Goal: Task Accomplishment & Management: Use online tool/utility

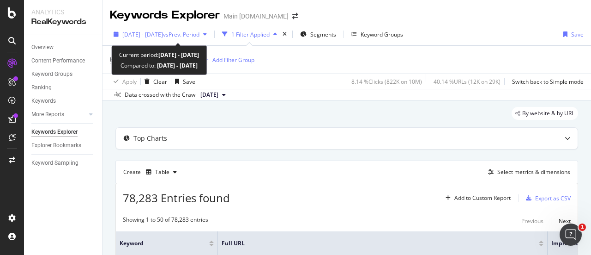
click at [157, 39] on div "[DATE] - [DATE] vs Prev. Period" at bounding box center [160, 34] width 101 height 14
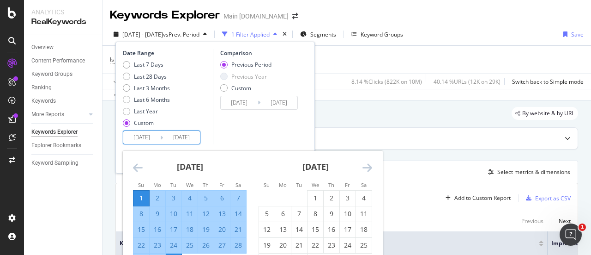
click at [149, 138] on input "[DATE]" at bounding box center [141, 137] width 37 height 13
click at [313, 193] on div "1" at bounding box center [316, 197] width 16 height 9
type input "[DATE]"
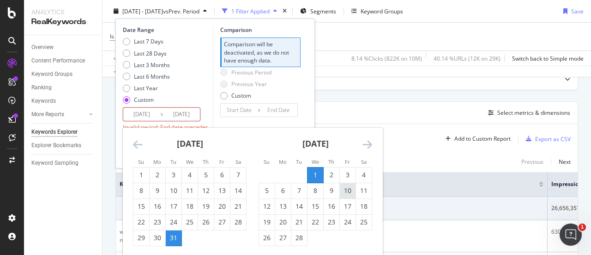
scroll to position [60, 0]
click at [302, 233] on div "28" at bounding box center [300, 237] width 16 height 9
type input "[DATE]"
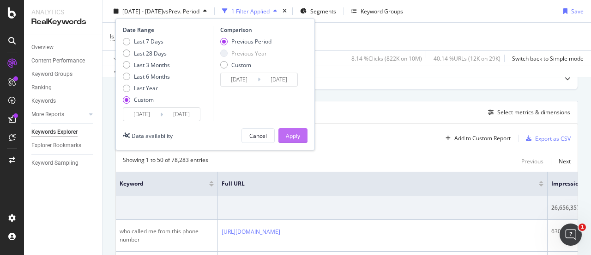
click at [294, 132] on div "Apply" at bounding box center [293, 135] width 14 height 8
